Goal: Transaction & Acquisition: Book appointment/travel/reservation

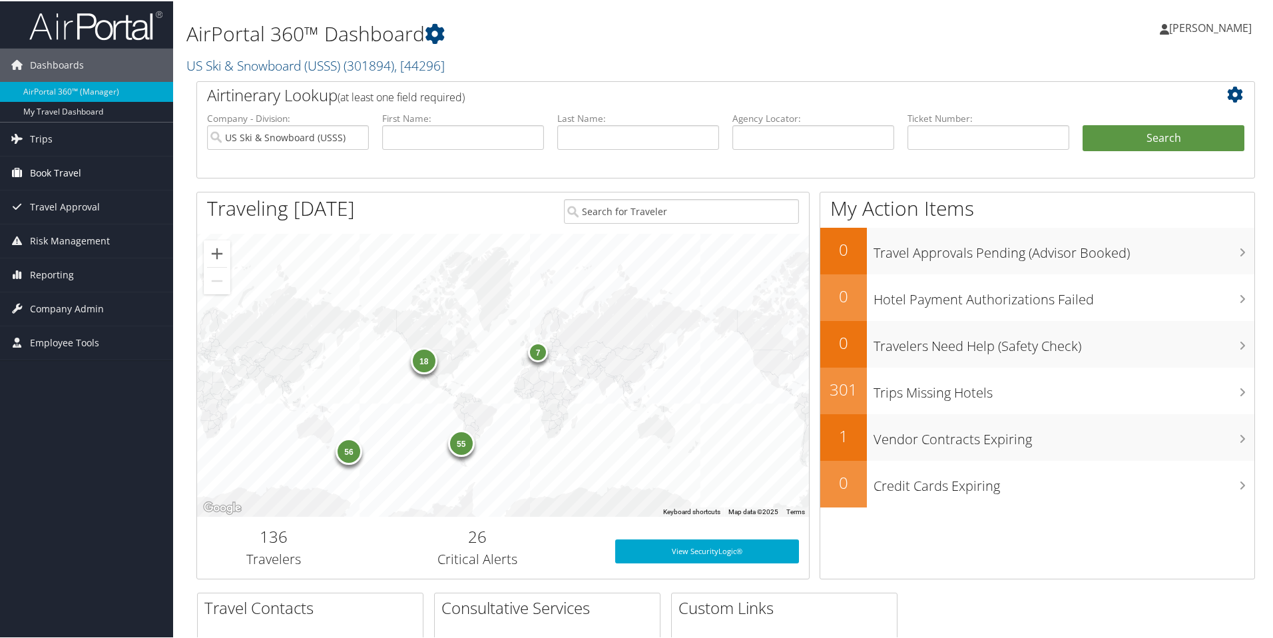
click at [51, 172] on span "Book Travel" at bounding box center [55, 171] width 51 height 33
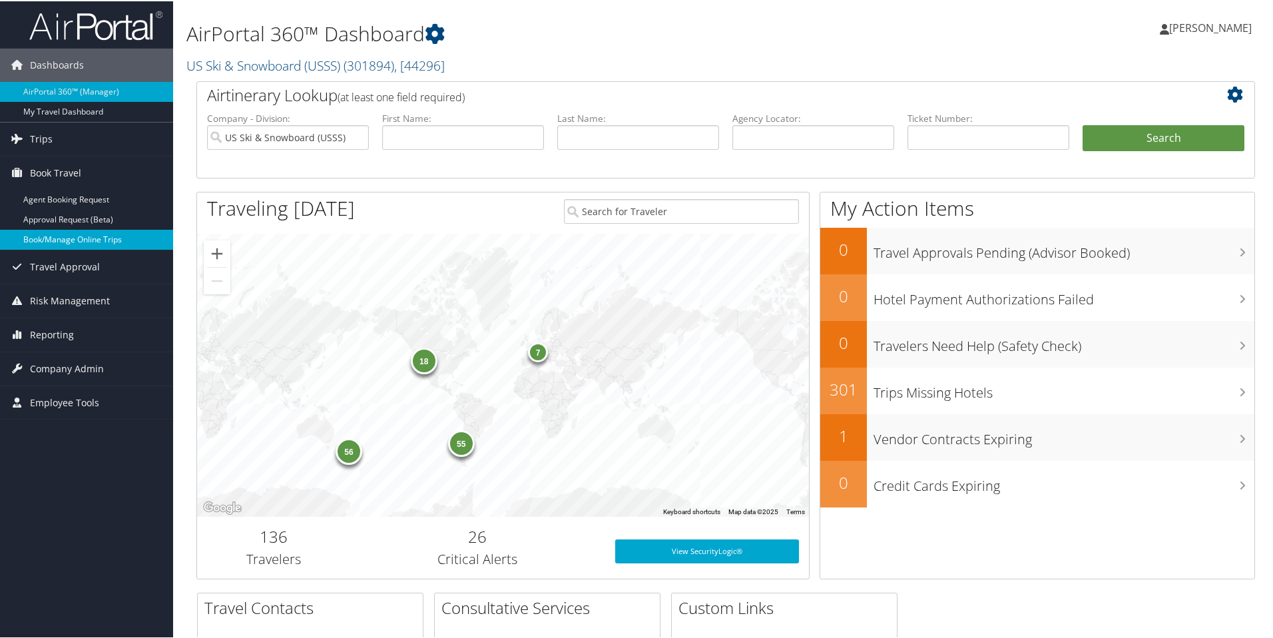
click at [58, 236] on link "Book/Manage Online Trips" at bounding box center [86, 238] width 173 height 20
